Goal: Transaction & Acquisition: Purchase product/service

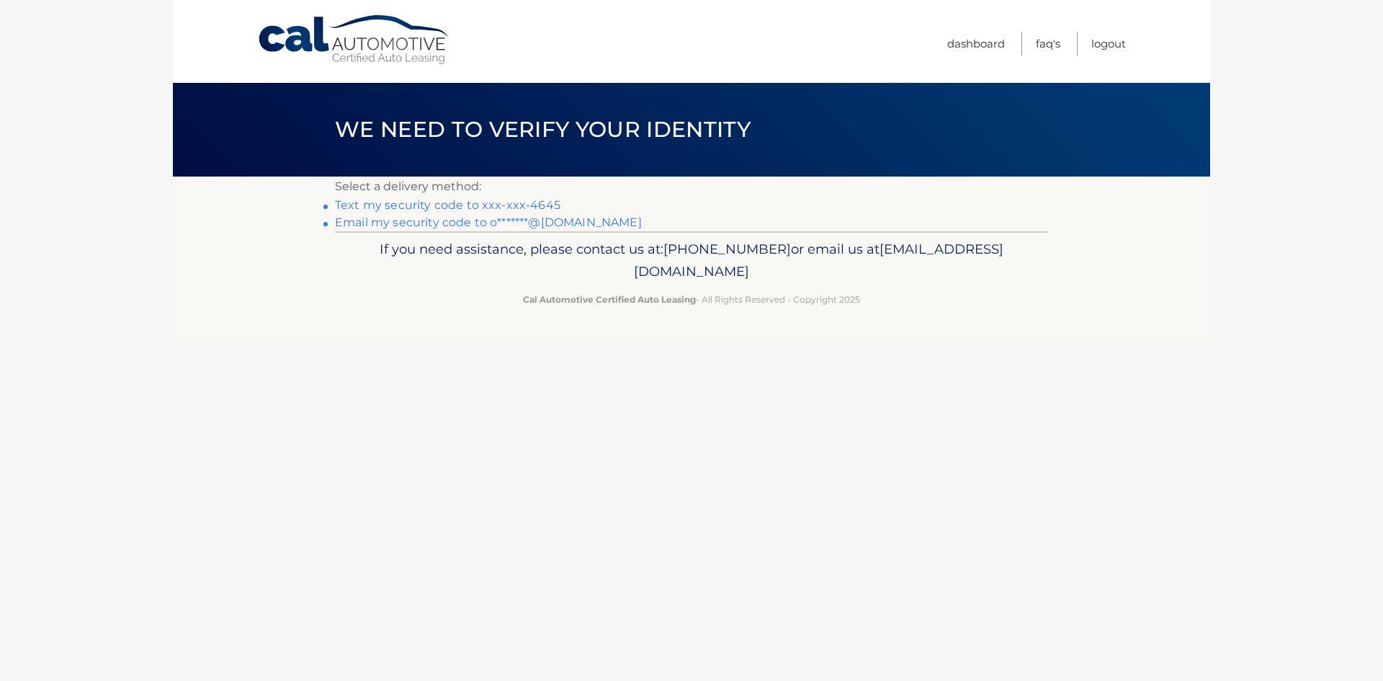
click at [477, 208] on link "Text my security code to xxx-xxx-4645" at bounding box center [447, 205] width 225 height 14
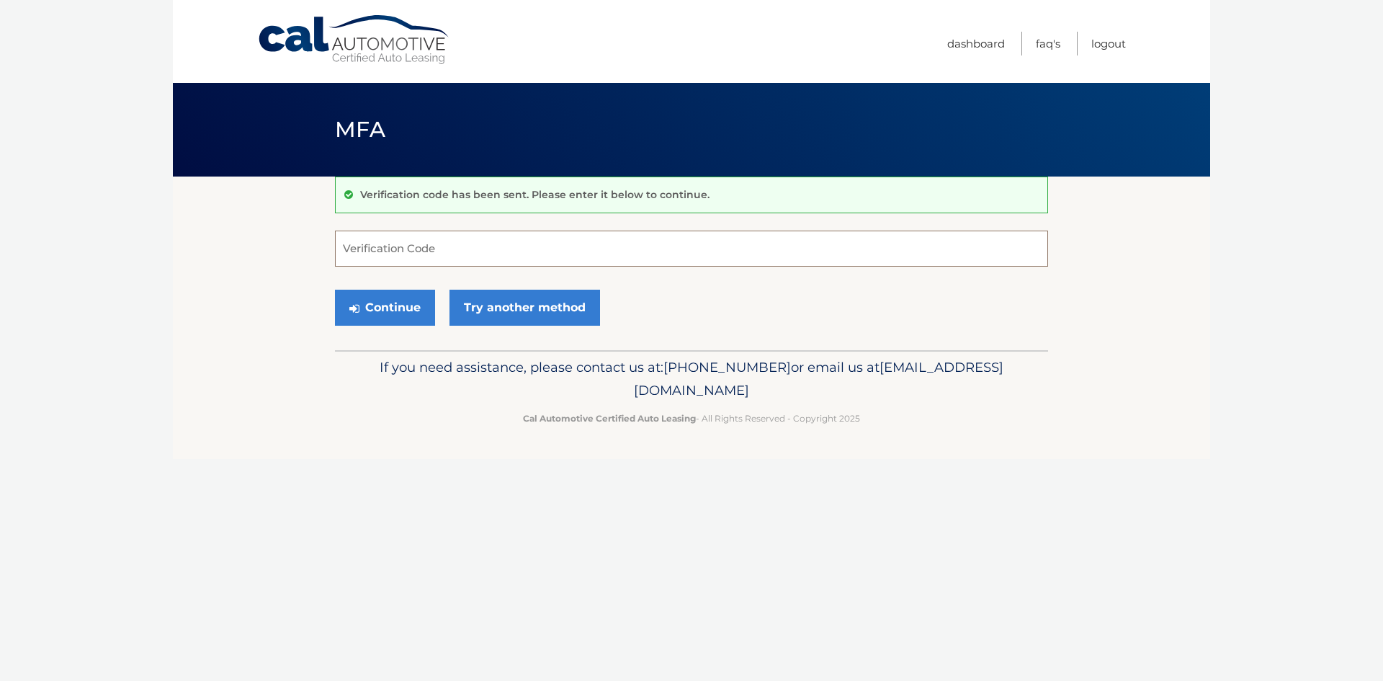
click at [467, 244] on input "Verification Code" at bounding box center [691, 248] width 713 height 36
type input "975204"
click at [400, 306] on button "Continue" at bounding box center [385, 308] width 100 height 36
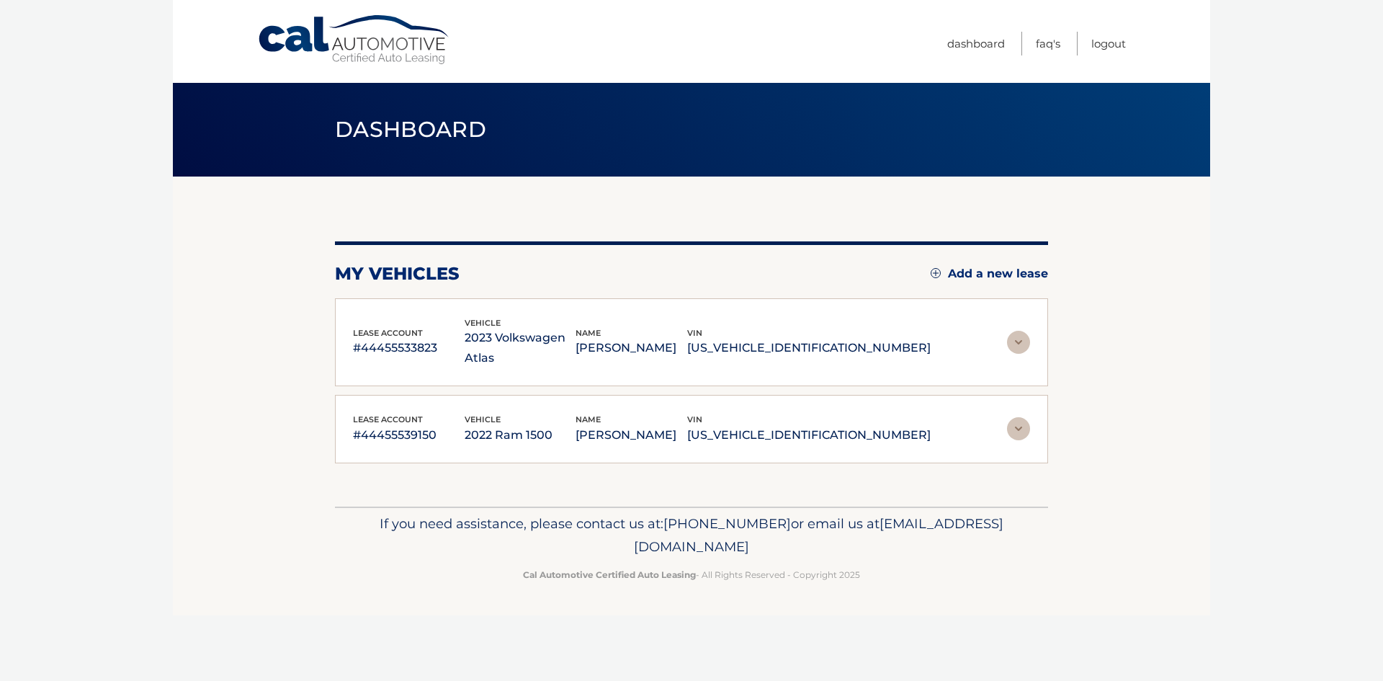
click at [687, 338] on p "[PERSON_NAME]" at bounding box center [632, 348] width 112 height 20
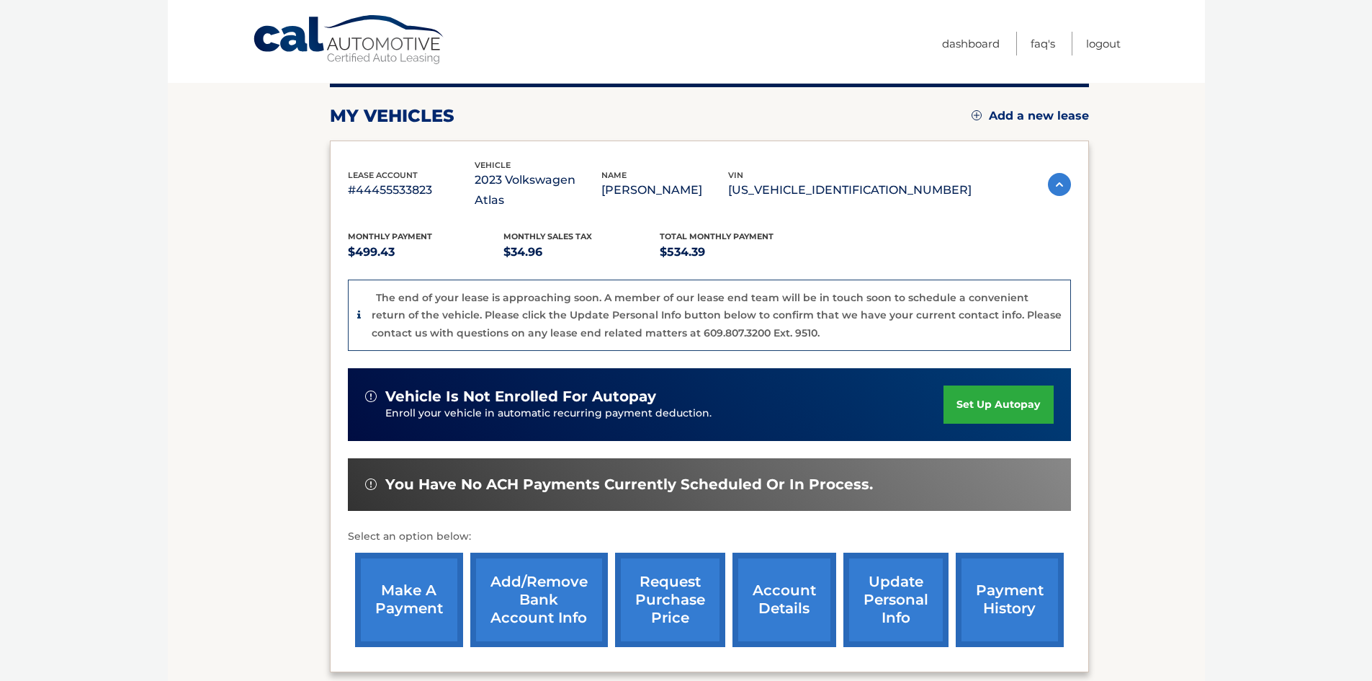
scroll to position [216, 0]
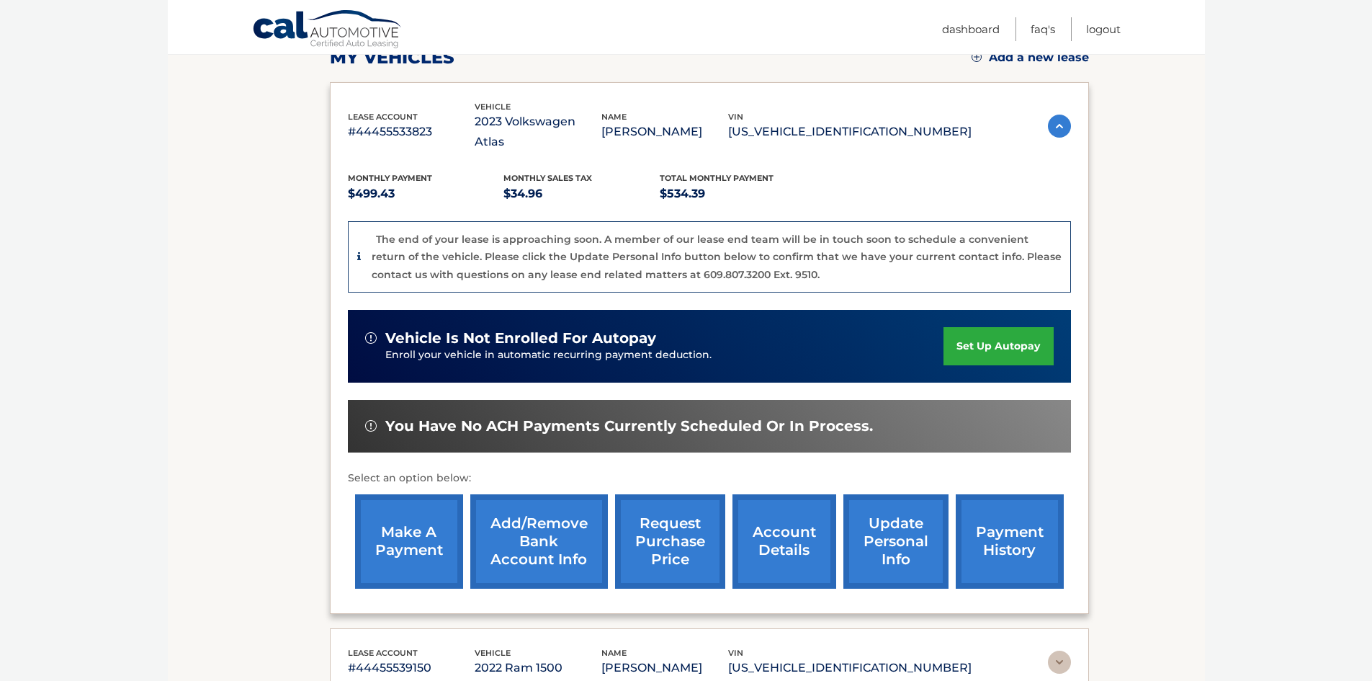
click at [402, 532] on link "make a payment" at bounding box center [409, 541] width 108 height 94
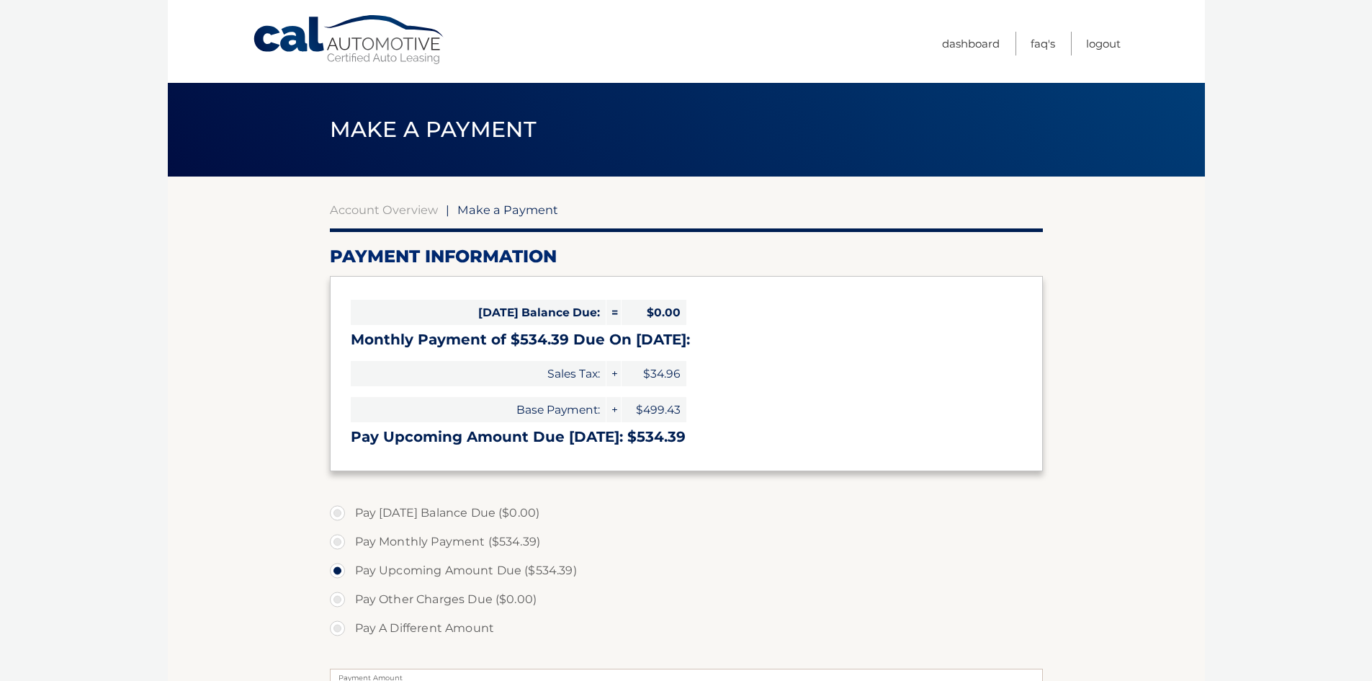
select select "NjIyYTU3ZmUtOTRhZi00ZDNjLTkyNDItZjRmNDU4MjljOThj"
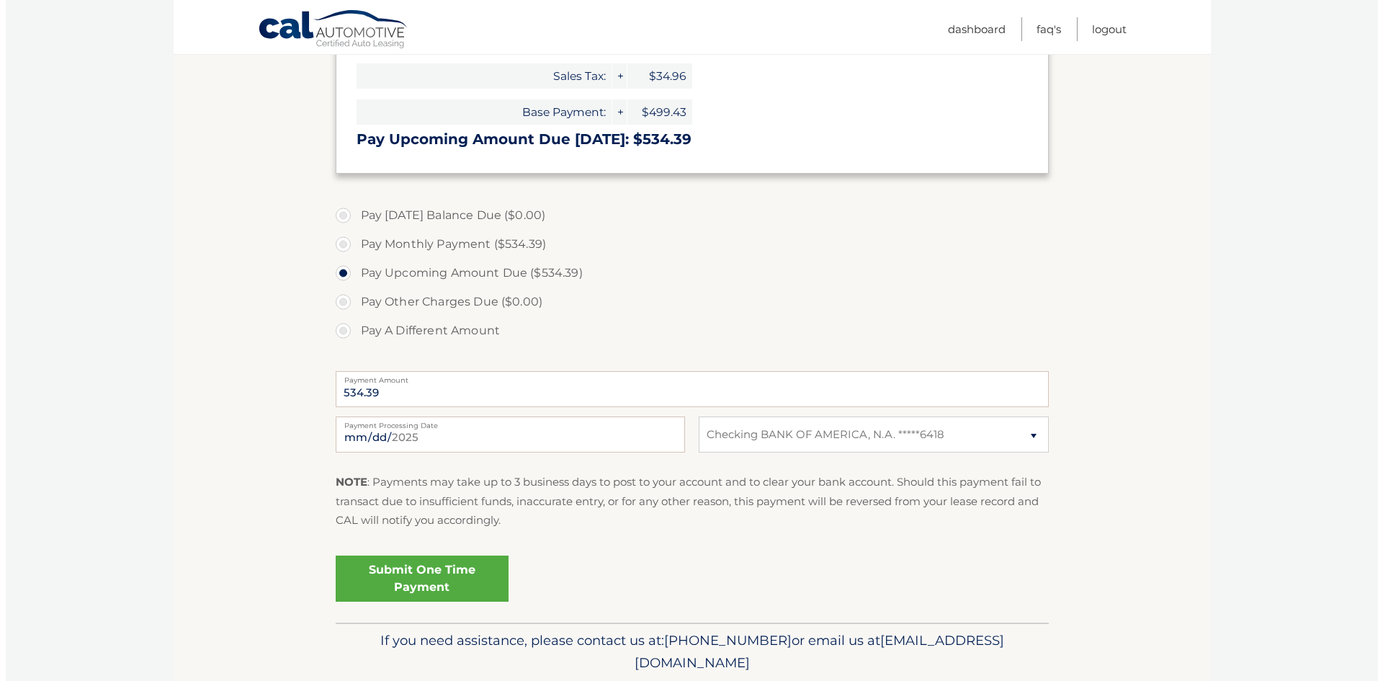
scroll to position [349, 0]
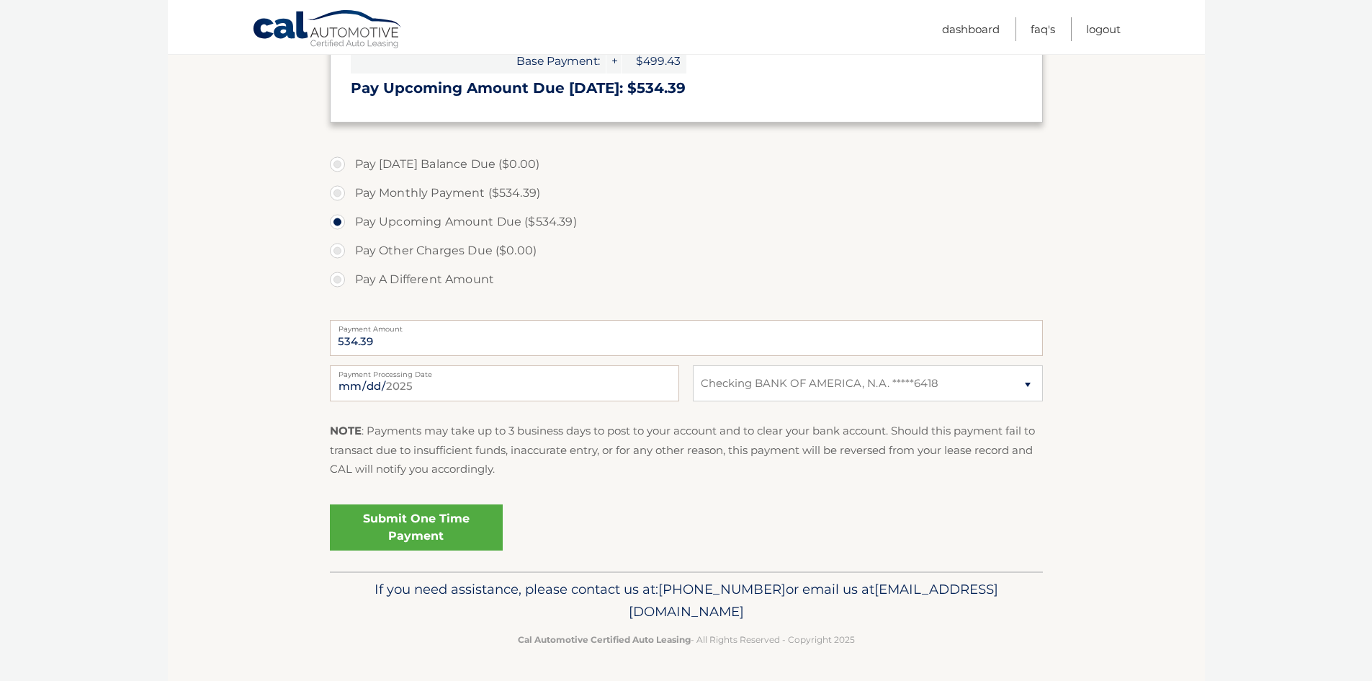
click at [442, 521] on link "Submit One Time Payment" at bounding box center [416, 527] width 173 height 46
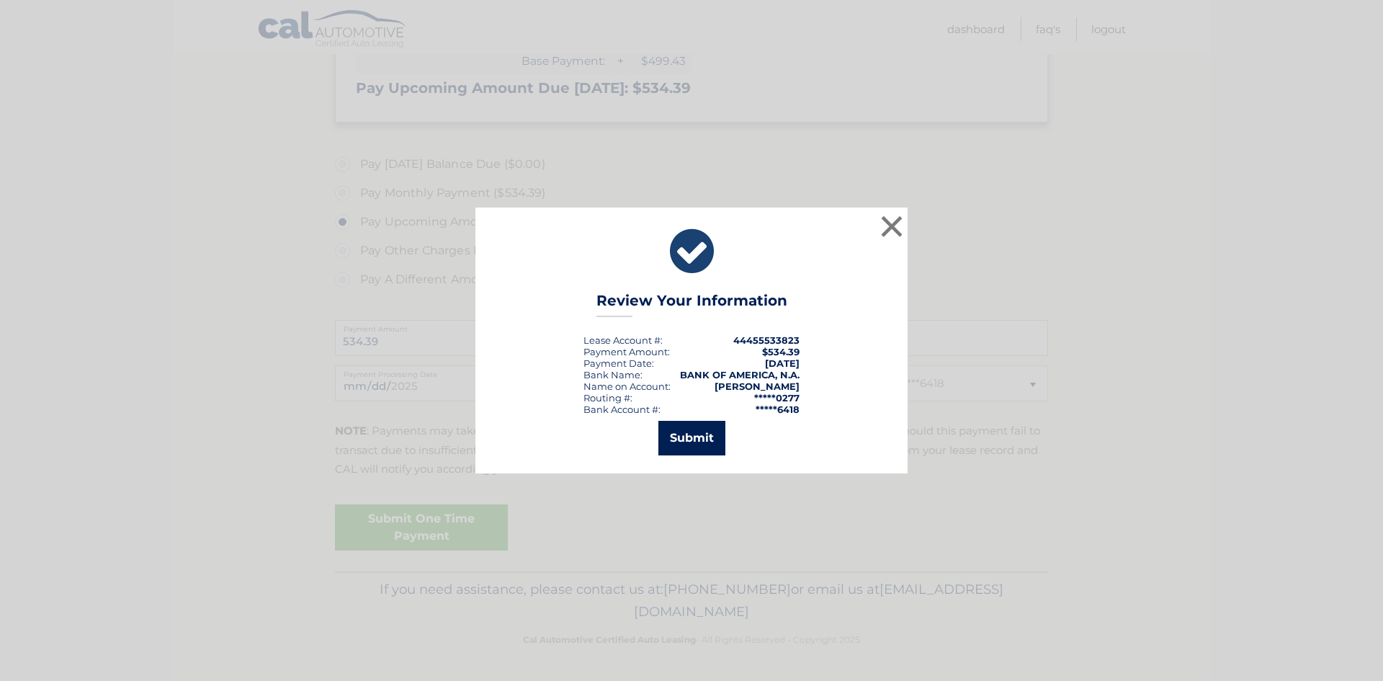
click at [717, 433] on button "Submit" at bounding box center [691, 438] width 67 height 35
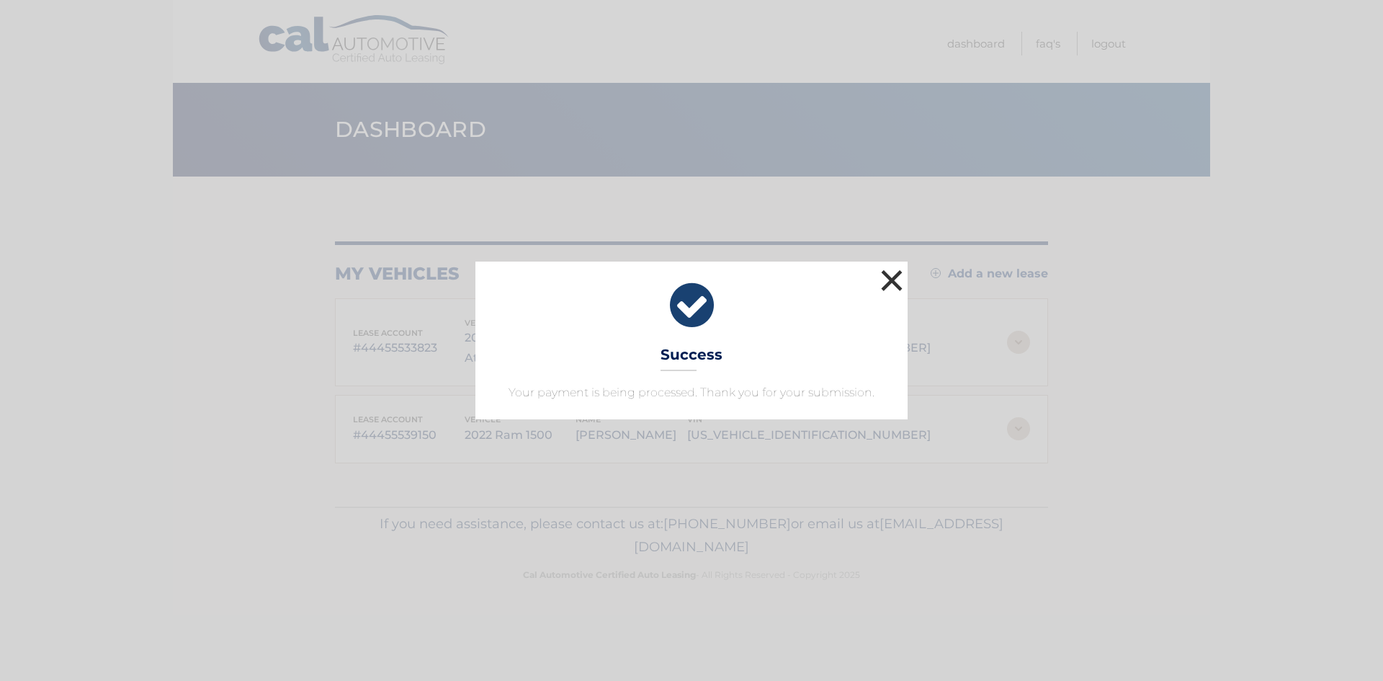
click at [887, 282] on button "×" at bounding box center [891, 280] width 29 height 29
